Goal: Information Seeking & Learning: Learn about a topic

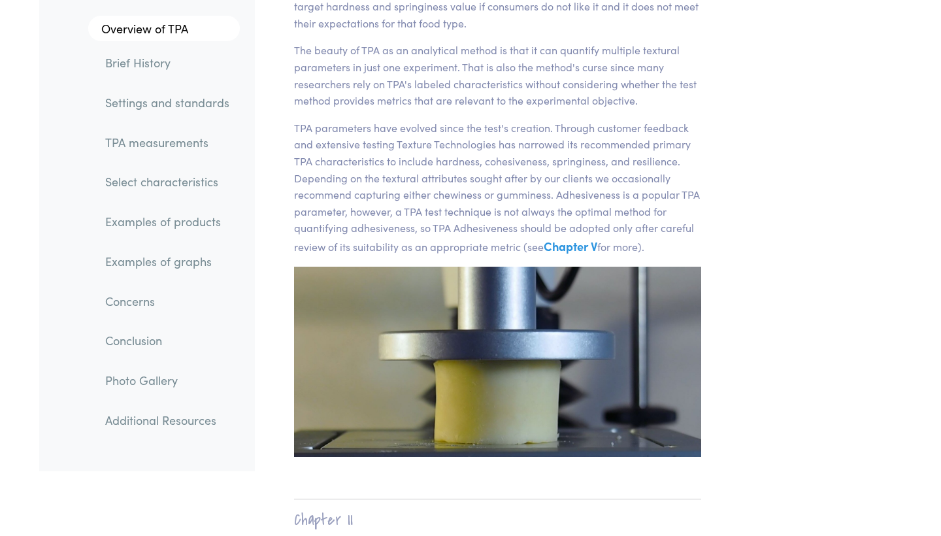
scroll to position [327, 0]
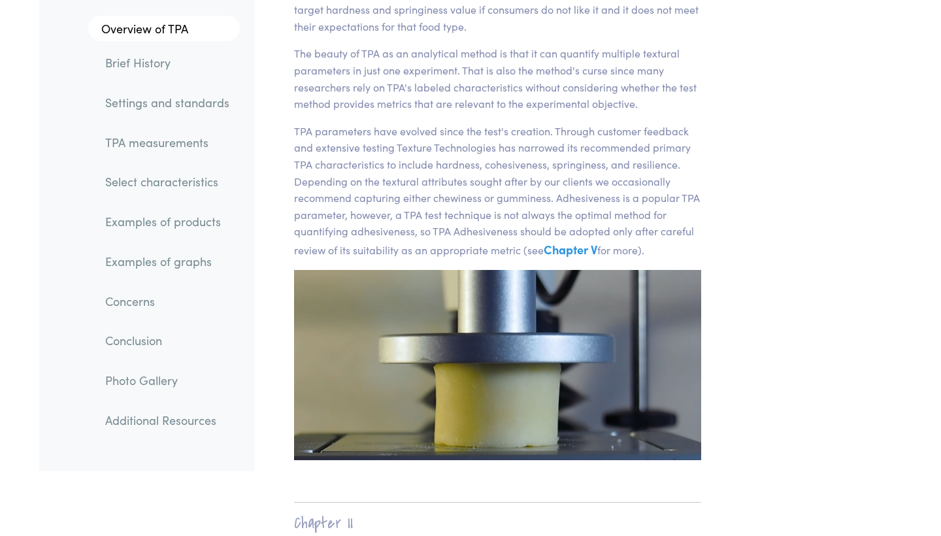
click at [154, 217] on link "Examples of products" at bounding box center [167, 222] width 145 height 30
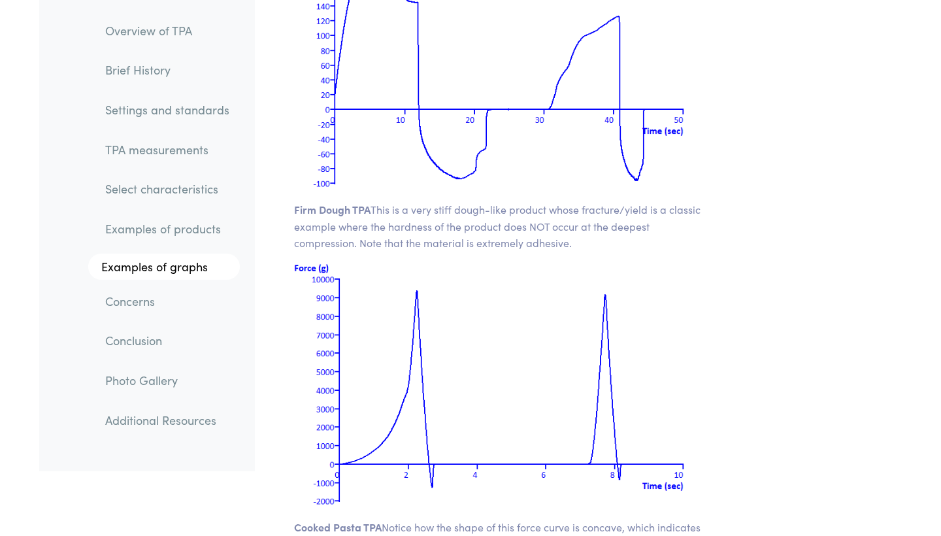
scroll to position [18572, 0]
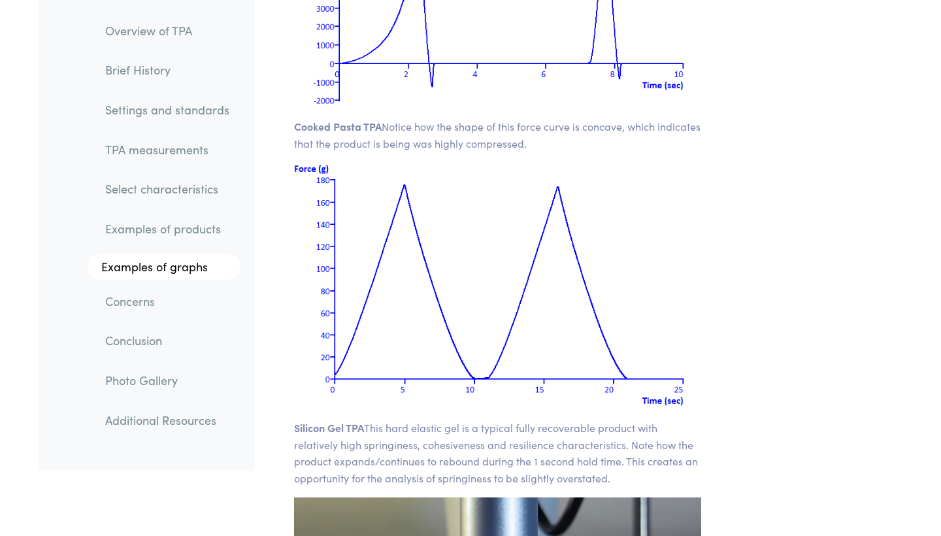
click at [160, 299] on link "Concerns" at bounding box center [167, 301] width 145 height 30
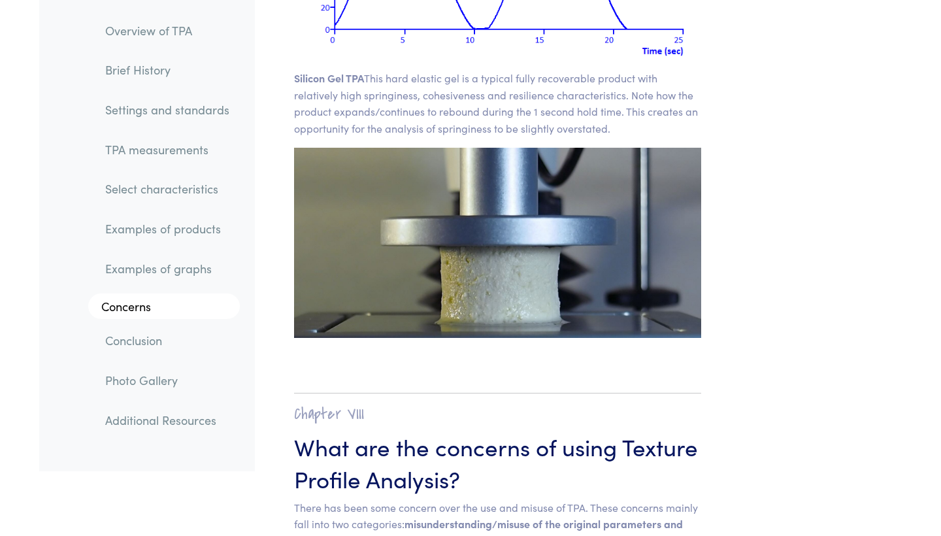
scroll to position [18981, 0]
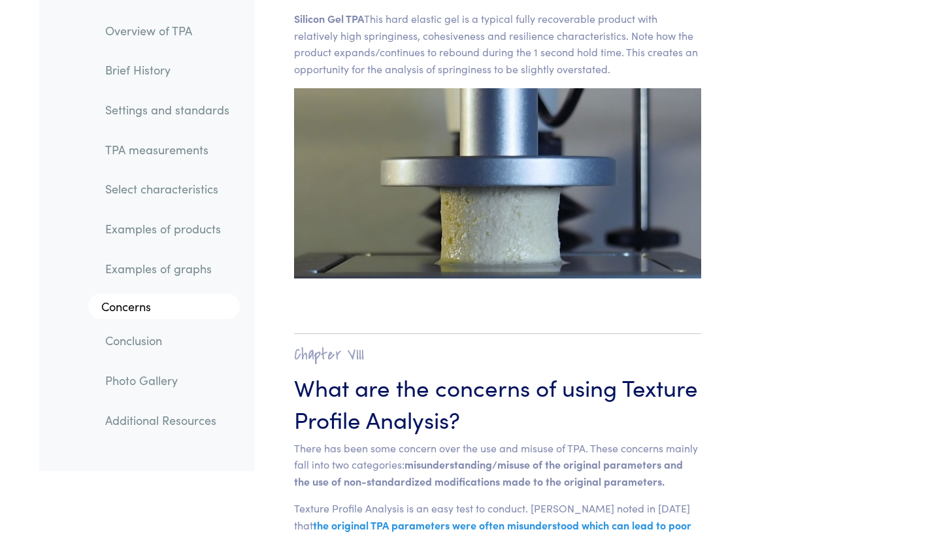
click at [161, 142] on link "TPA measurements" at bounding box center [167, 150] width 145 height 30
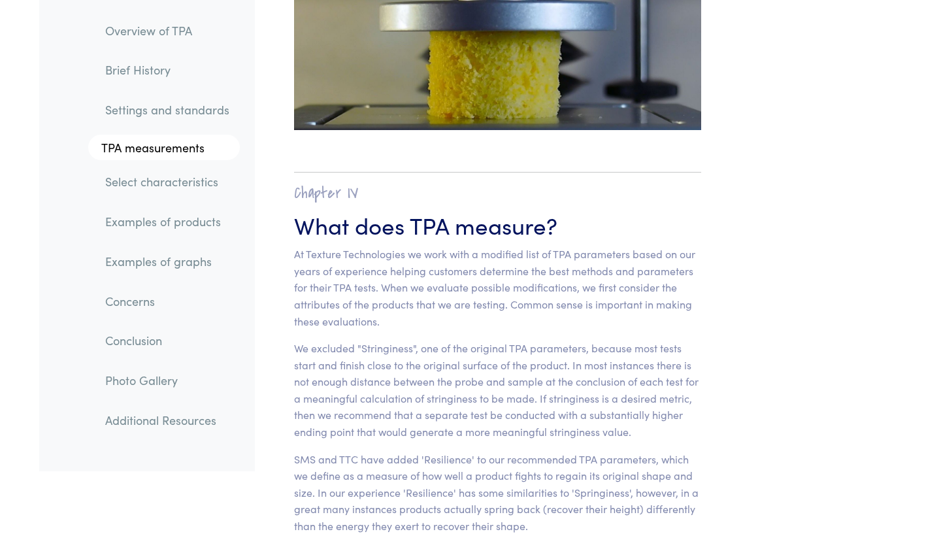
click at [205, 184] on link "Select characteristics" at bounding box center [167, 182] width 145 height 30
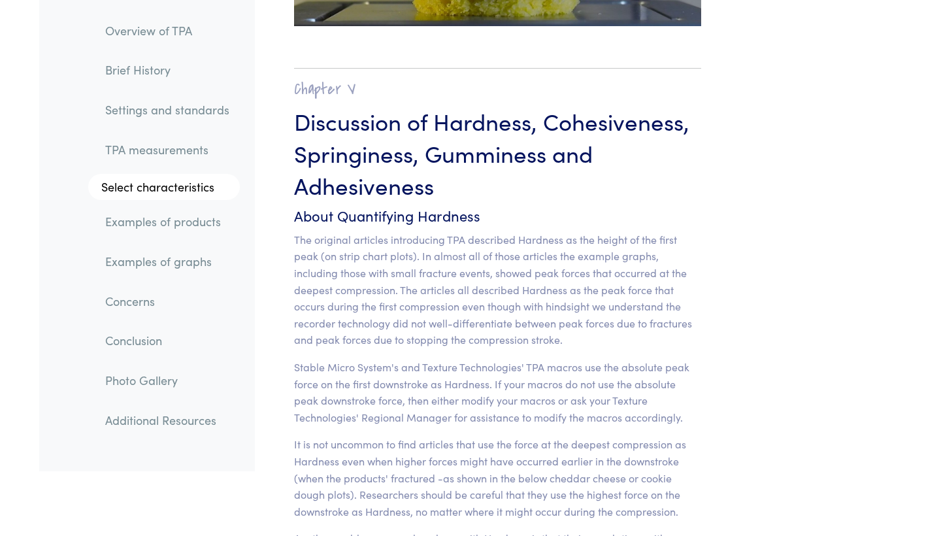
scroll to position [10143, 0]
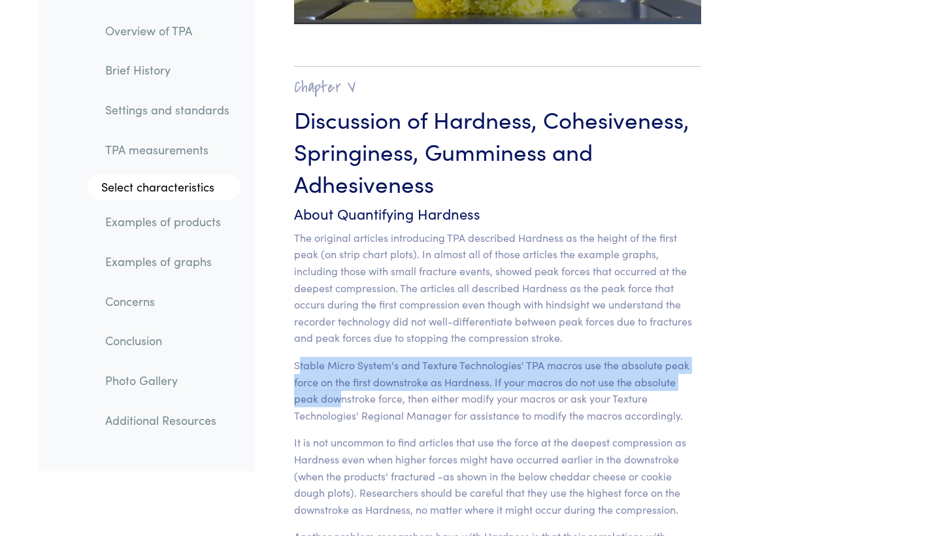
drag, startPoint x: 299, startPoint y: 193, endPoint x: 340, endPoint y: 223, distance: 51.3
click at [341, 357] on p "Stable Micro System's and Texture Technologies' TPA macros use the absolute pea…" at bounding box center [497, 390] width 407 height 67
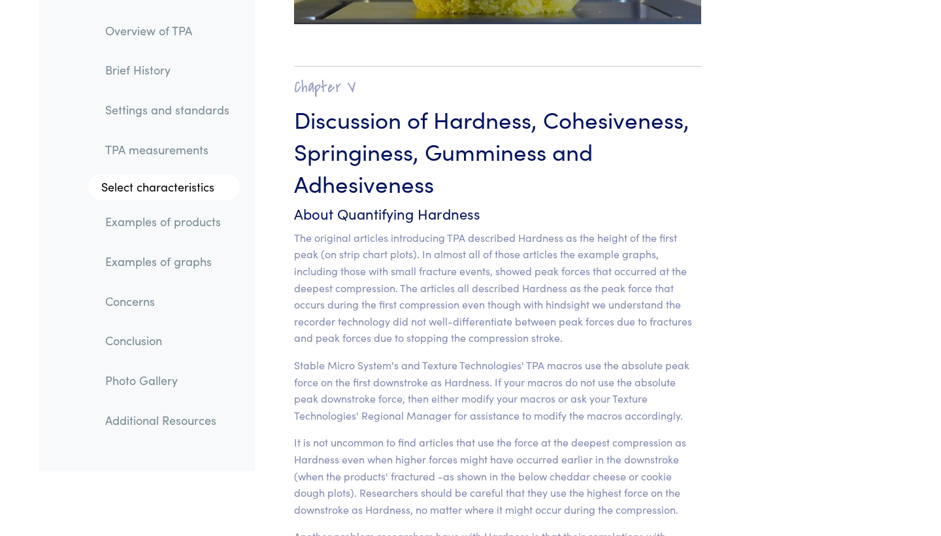
click at [352, 434] on p "It is not uncommon to find articles that use the force at the deepest compressi…" at bounding box center [497, 476] width 407 height 84
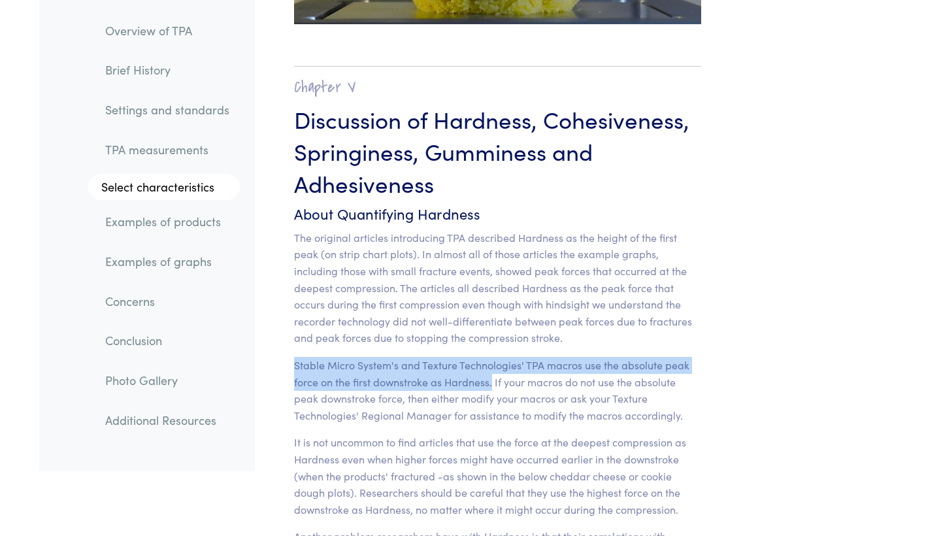
drag, startPoint x: 294, startPoint y: 192, endPoint x: 492, endPoint y: 211, distance: 198.8
copy p "Stable Micro System's and Texture Technologies' TPA macros use the absolute pea…"
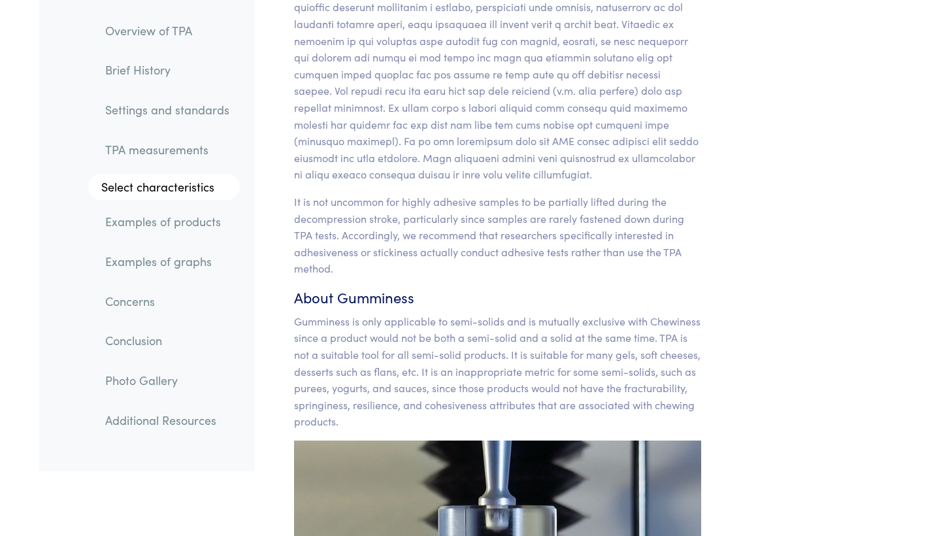
scroll to position [12275, 0]
